Goal: Check status: Check status

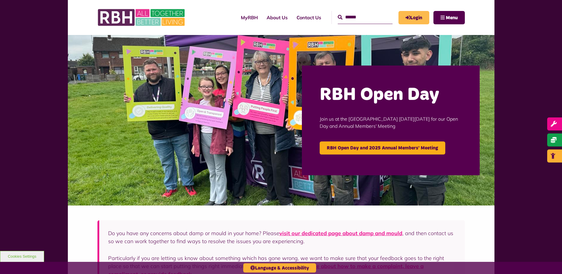
click at [421, 17] on link "Login" at bounding box center [413, 17] width 31 height 13
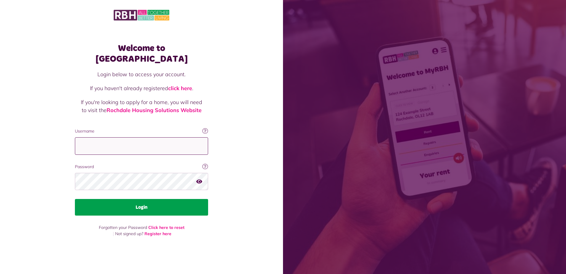
type input "**********"
click at [149, 202] on button "Login" at bounding box center [141, 207] width 133 height 17
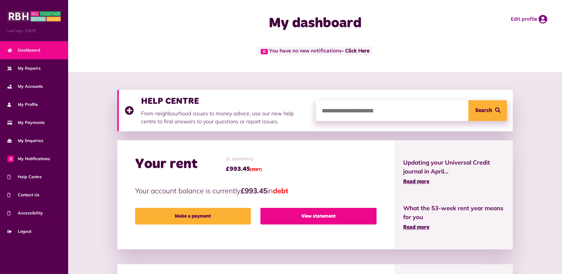
click at [309, 218] on link "View statement" at bounding box center [318, 216] width 116 height 17
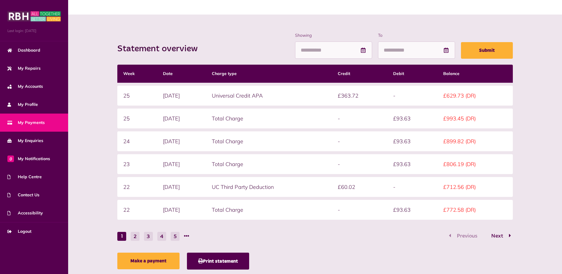
scroll to position [69, 0]
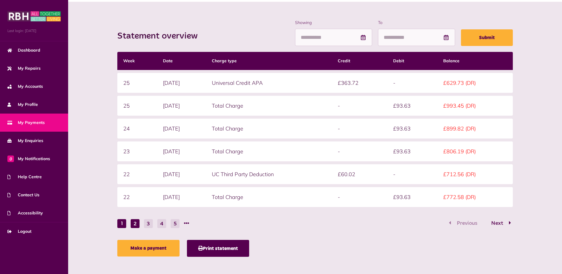
click at [133, 220] on button "2" at bounding box center [135, 223] width 9 height 9
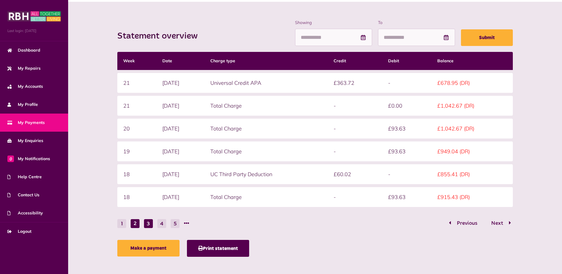
click at [146, 223] on button "3" at bounding box center [148, 223] width 9 height 9
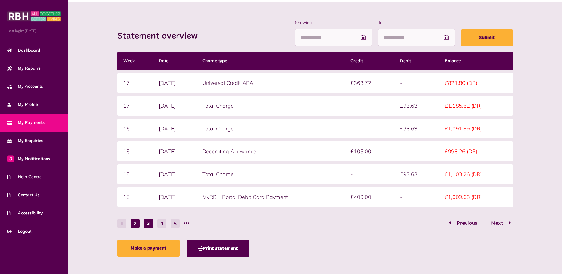
click at [138, 225] on button "2" at bounding box center [135, 223] width 9 height 9
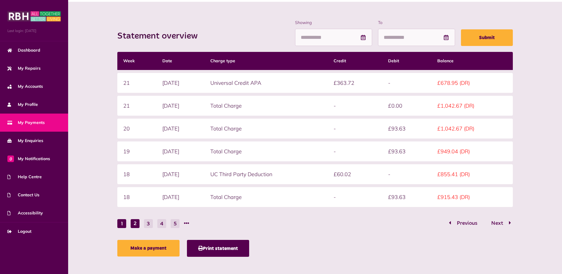
click at [119, 224] on button "1" at bounding box center [121, 223] width 9 height 9
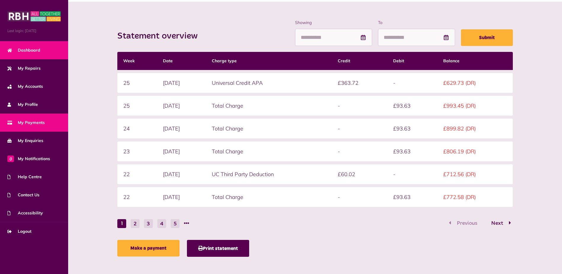
click at [33, 54] on link "Dashboard" at bounding box center [34, 50] width 68 height 18
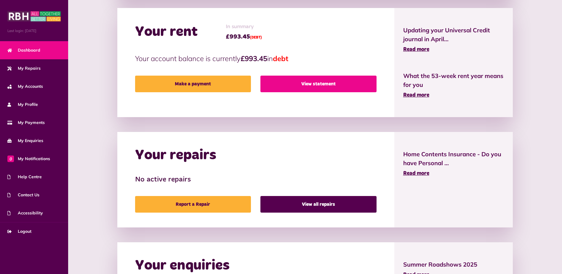
scroll to position [138, 0]
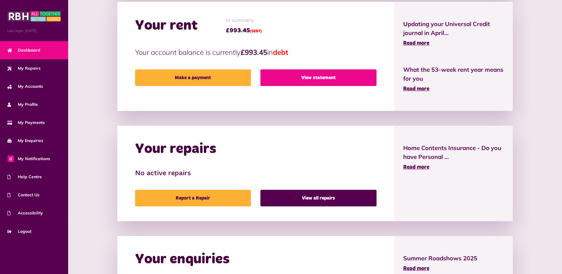
click at [304, 82] on link "View statement" at bounding box center [318, 77] width 116 height 17
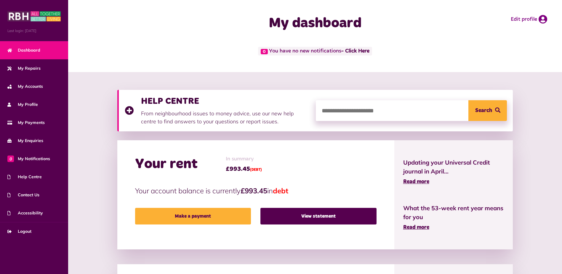
scroll to position [138, 0]
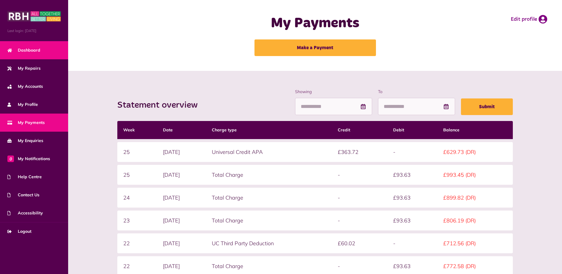
click at [33, 51] on span "Dashboard" at bounding box center [23, 50] width 33 height 6
